Goal: Navigation & Orientation: Find specific page/section

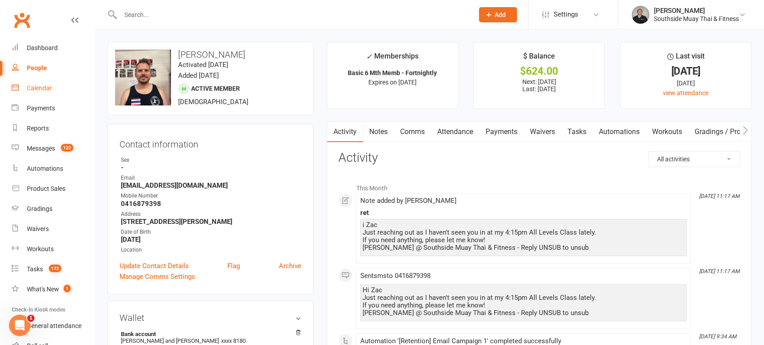
click at [44, 89] on div "Calendar" at bounding box center [39, 88] width 25 height 7
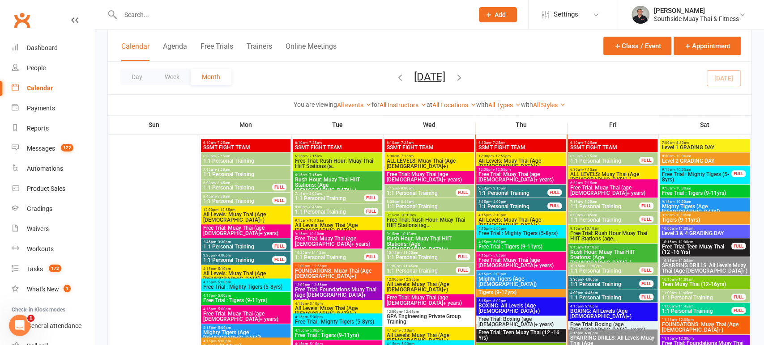
scroll to position [506, 0]
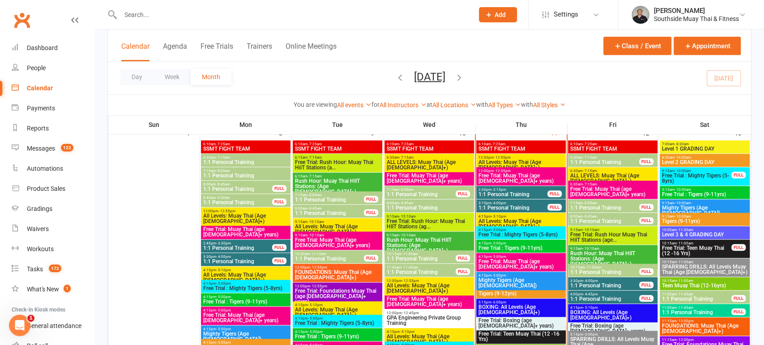
click at [599, 281] on span "3:30pm - 4:00pm" at bounding box center [604, 281] width 70 height 4
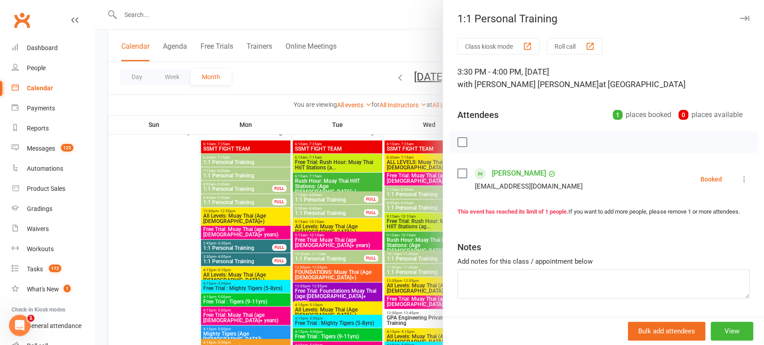
click at [740, 18] on icon "button" at bounding box center [743, 18] width 9 height 5
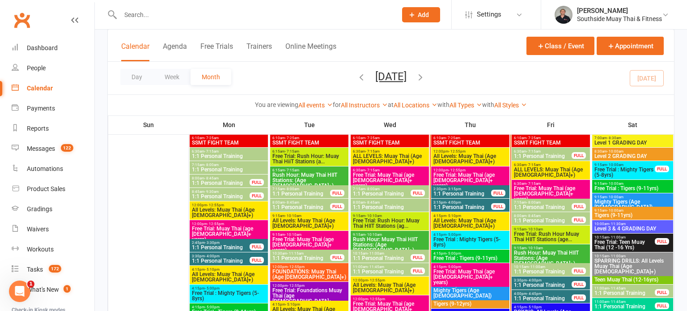
scroll to position [629, 0]
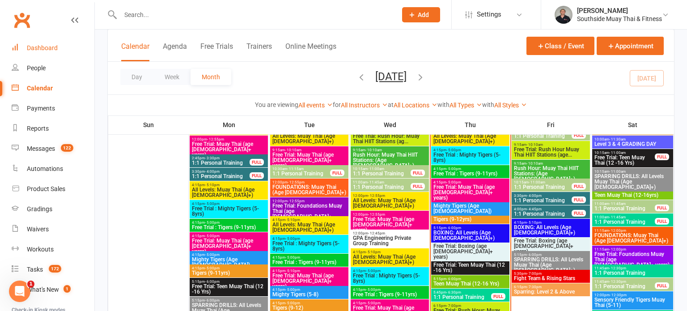
click at [40, 43] on link "Dashboard" at bounding box center [53, 48] width 83 height 20
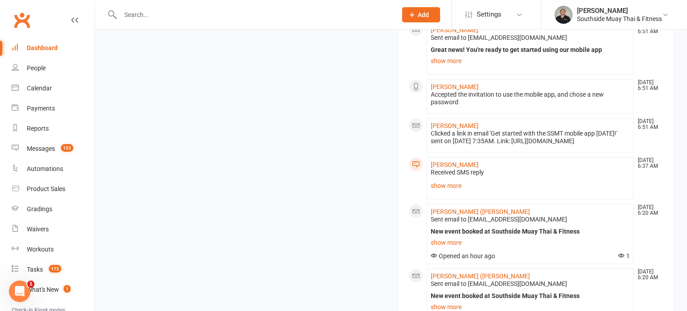
scroll to position [966, 0]
